Goal: Task Accomplishment & Management: Manage account settings

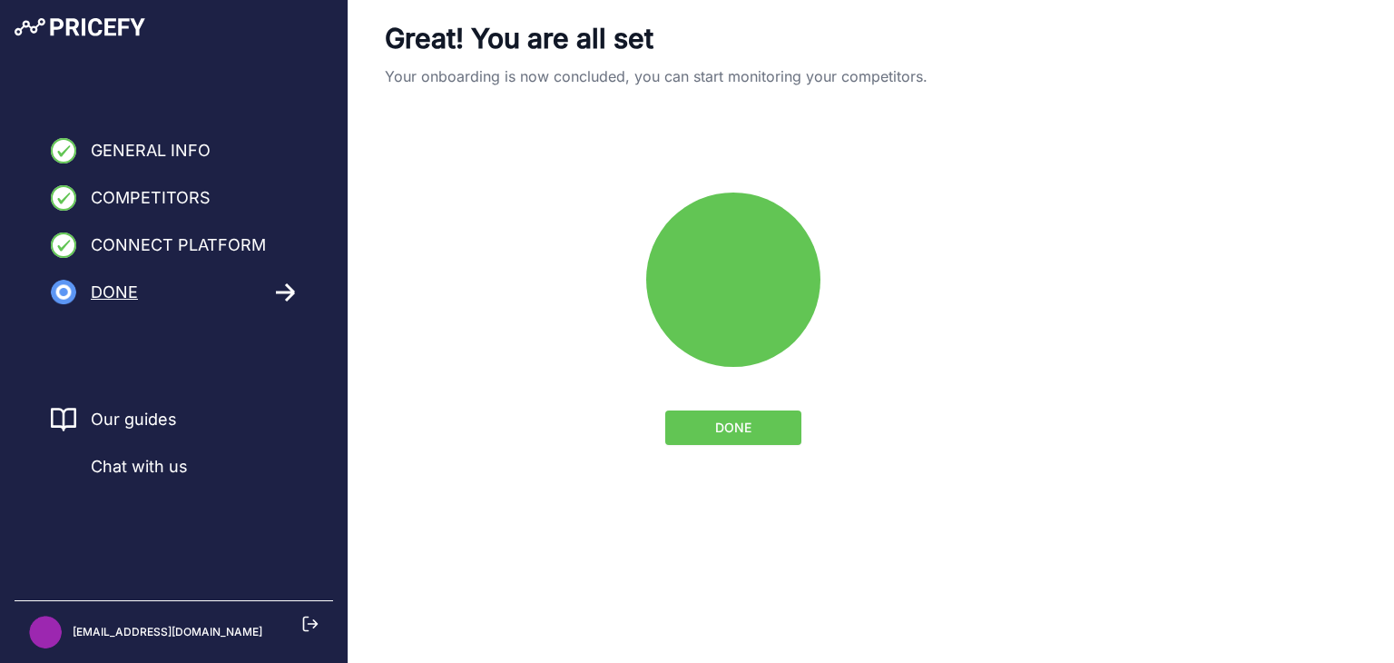
click at [749, 426] on span "DONE" at bounding box center [733, 428] width 36 height 18
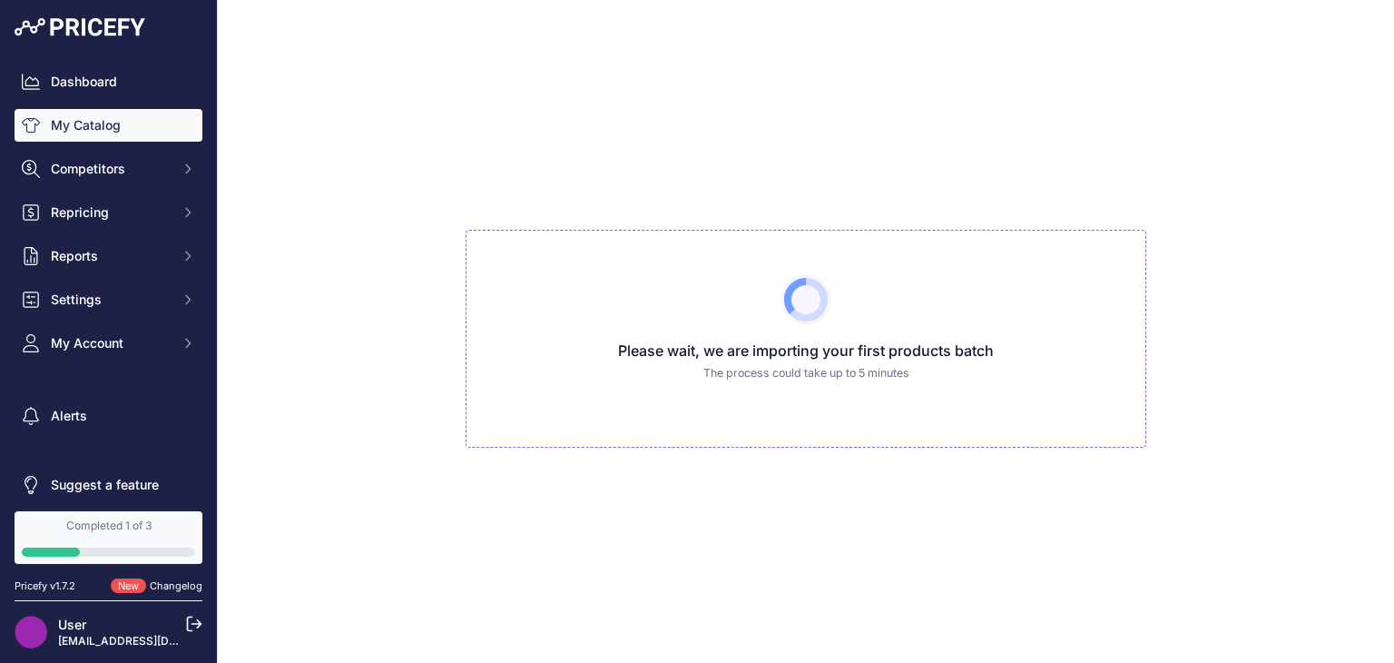
click at [196, 623] on icon at bounding box center [195, 624] width 14 height 14
click at [179, 586] on link "Changelog" at bounding box center [176, 585] width 53 height 13
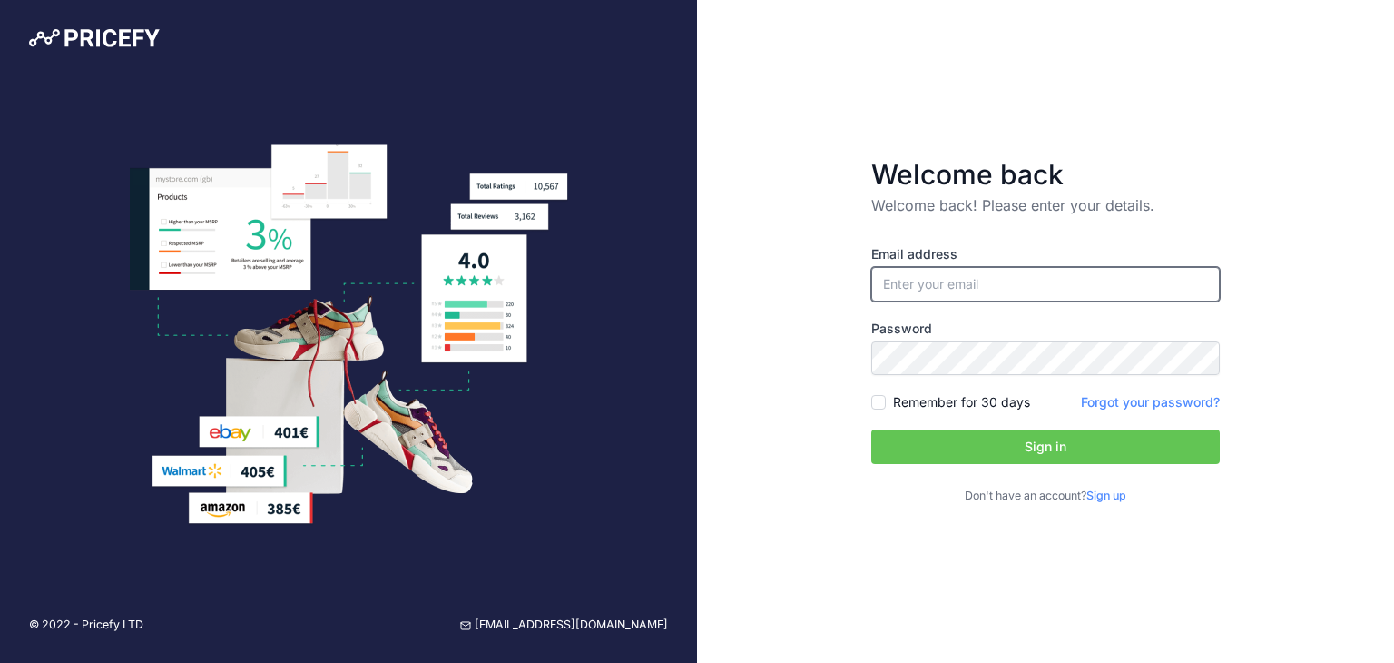
click at [943, 277] on input "email" at bounding box center [1046, 284] width 349 height 34
click at [1218, 222] on div "Email address Password Remember for 30 days Sign up" at bounding box center [1046, 360] width 349 height 289
type input "laridesign77@gmail.com"
click at [1053, 448] on button "Sign in" at bounding box center [1046, 446] width 349 height 34
